Goal: Use online tool/utility: Utilize a website feature to perform a specific function

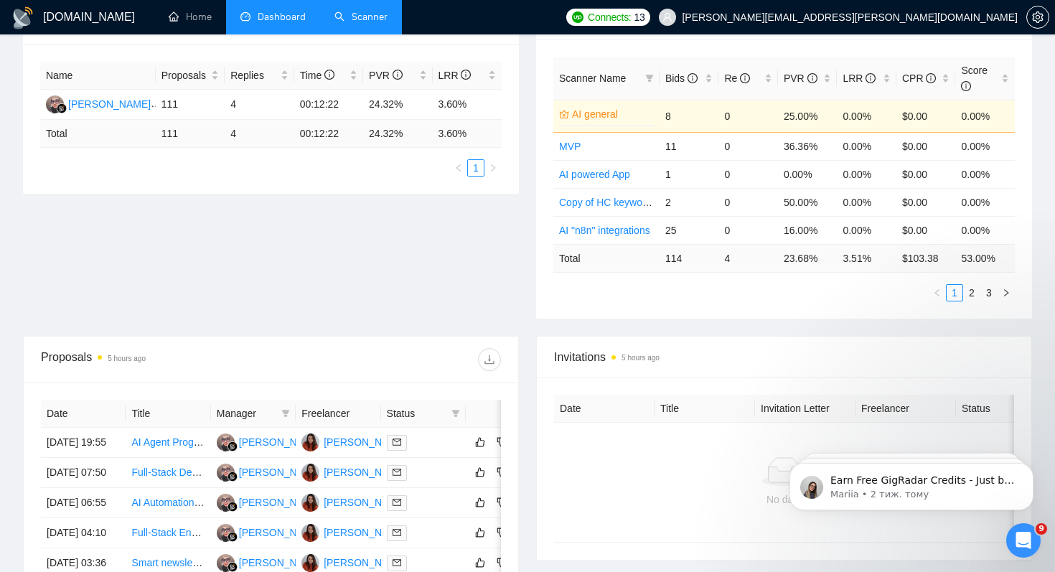
click at [364, 14] on link "Scanner" at bounding box center [361, 17] width 53 height 12
